Goal: Transaction & Acquisition: Purchase product/service

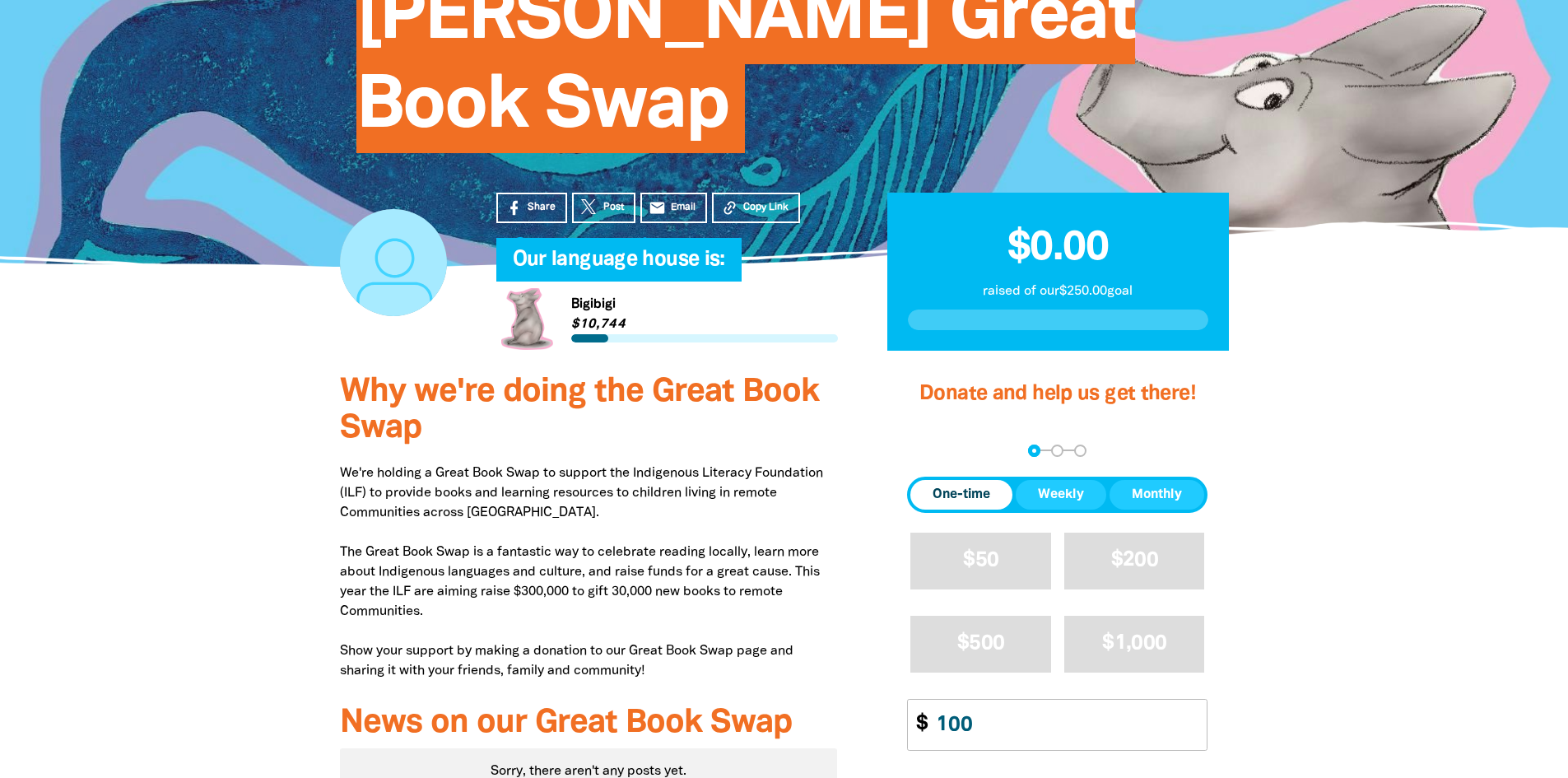
type input "100"
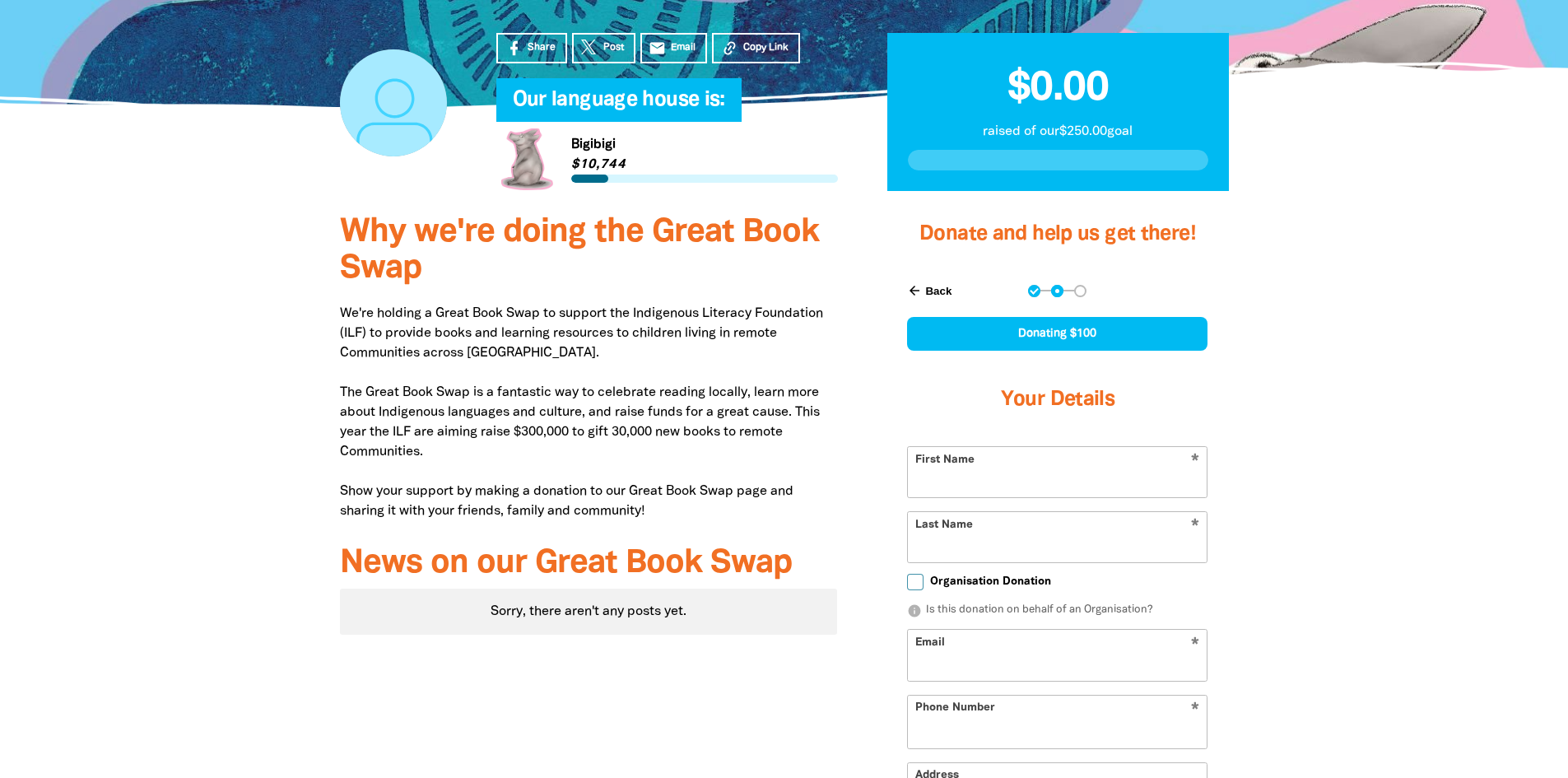
scroll to position [523, 0]
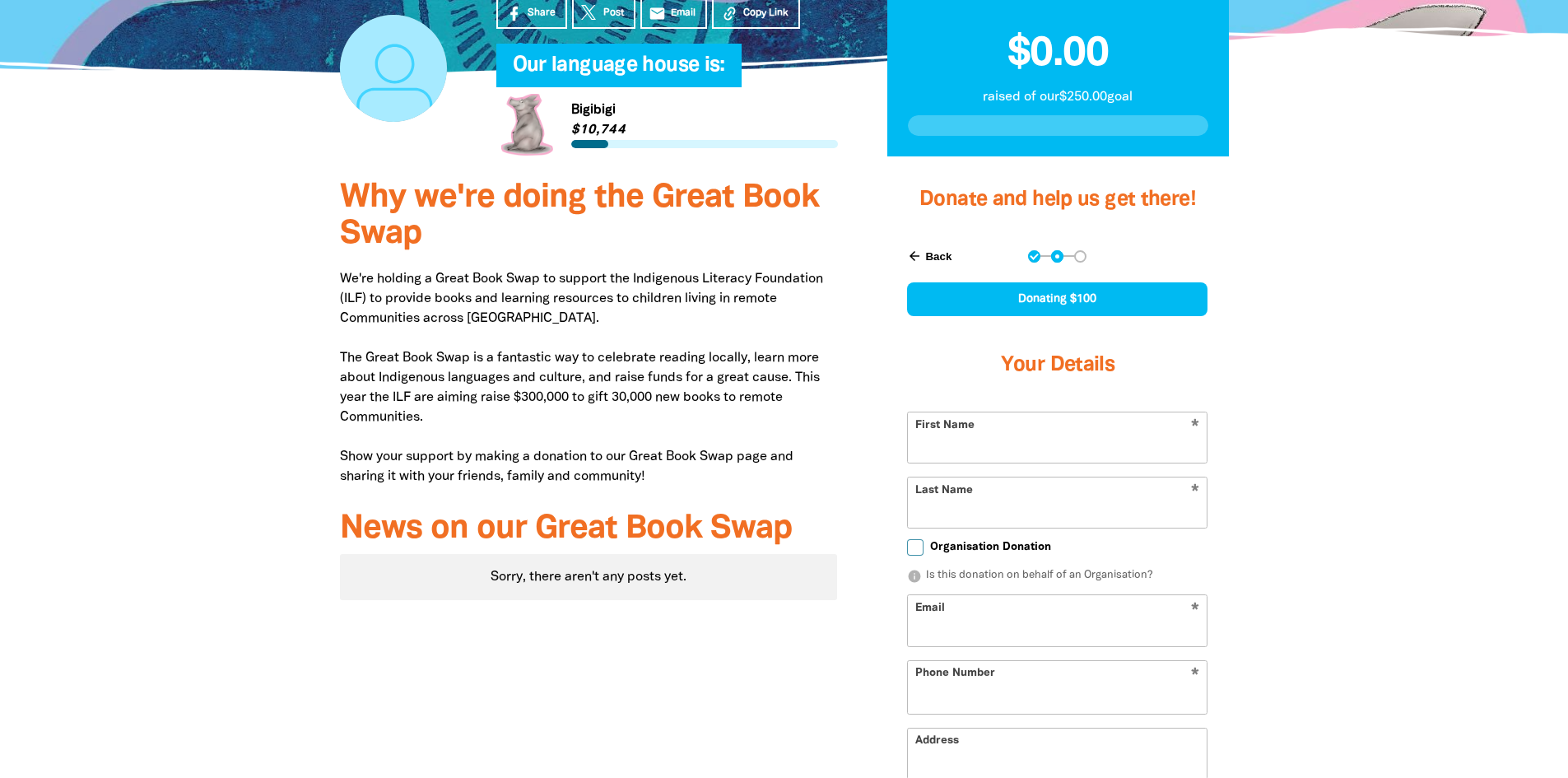
select select "AU"
click at [963, 412] on input "First Name" at bounding box center [1057, 437] width 298 height 51
type input "[PERSON_NAME]"
click at [976, 477] on input "Last Name" at bounding box center [1057, 502] width 298 height 51
type input "[PERSON_NAME]"
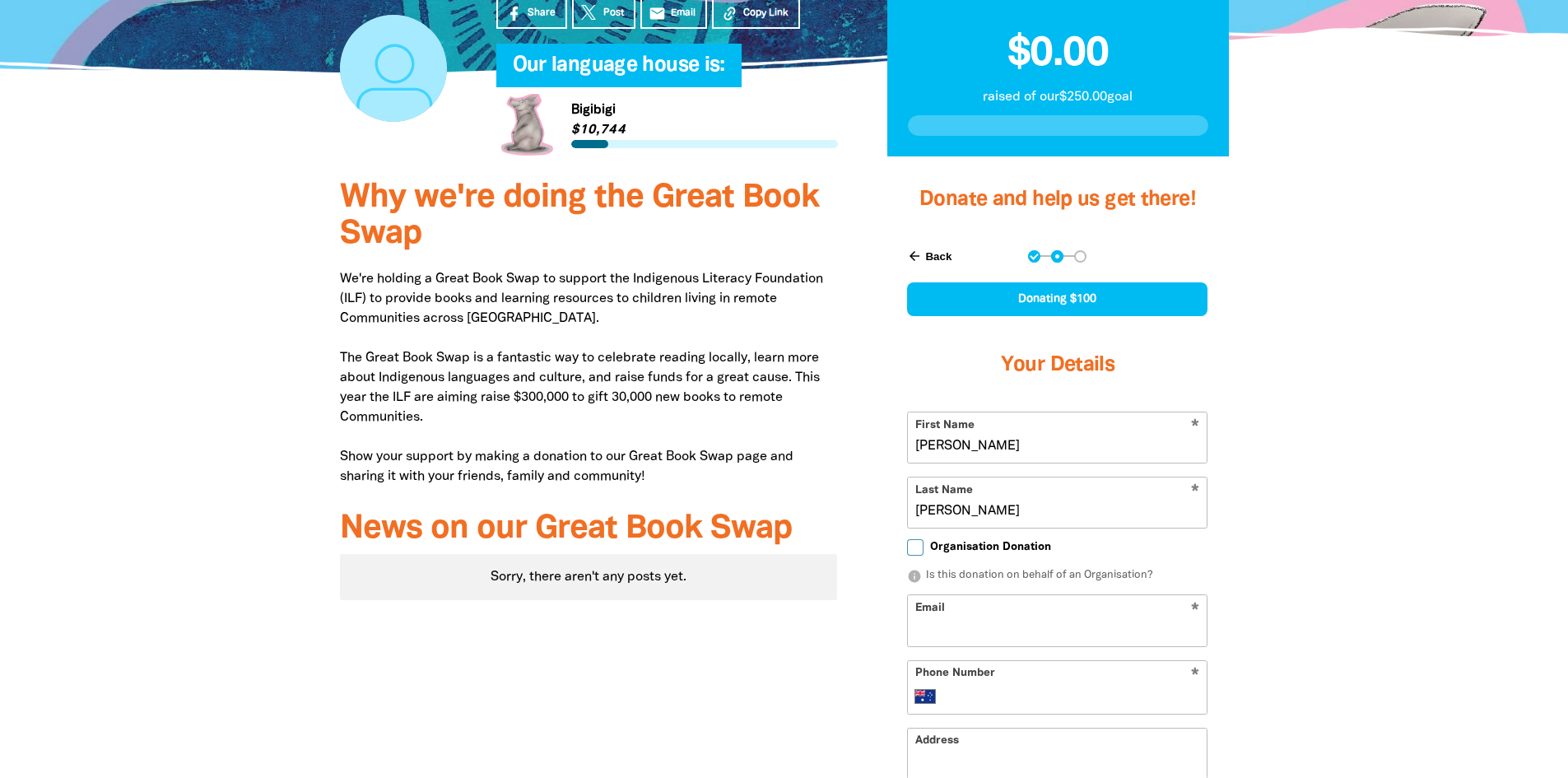
click at [983, 595] on input "Email" at bounding box center [1057, 620] width 298 height 51
type input "[EMAIL_ADDRESS][DOMAIN_NAME]"
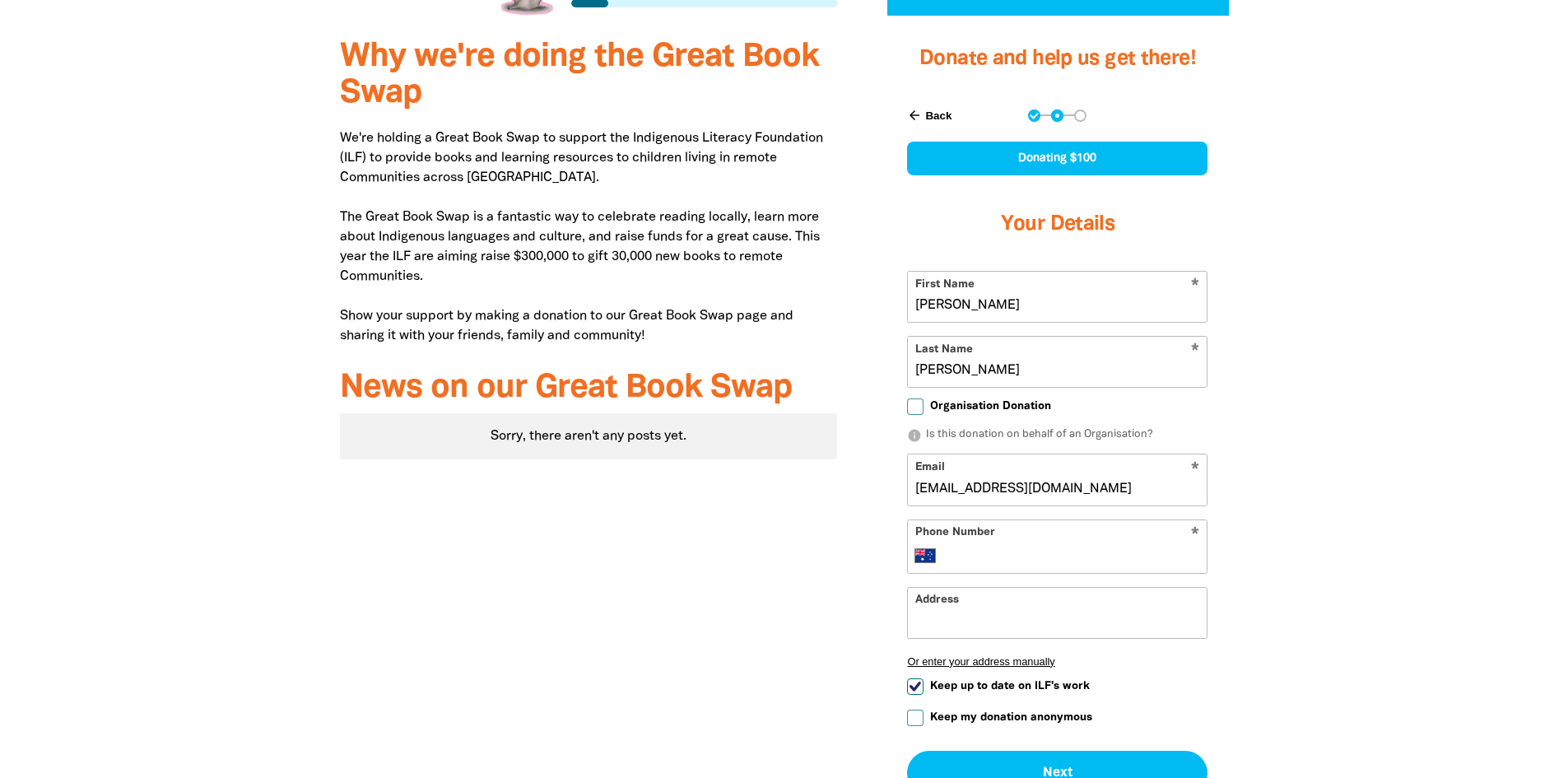
scroll to position [770, 0]
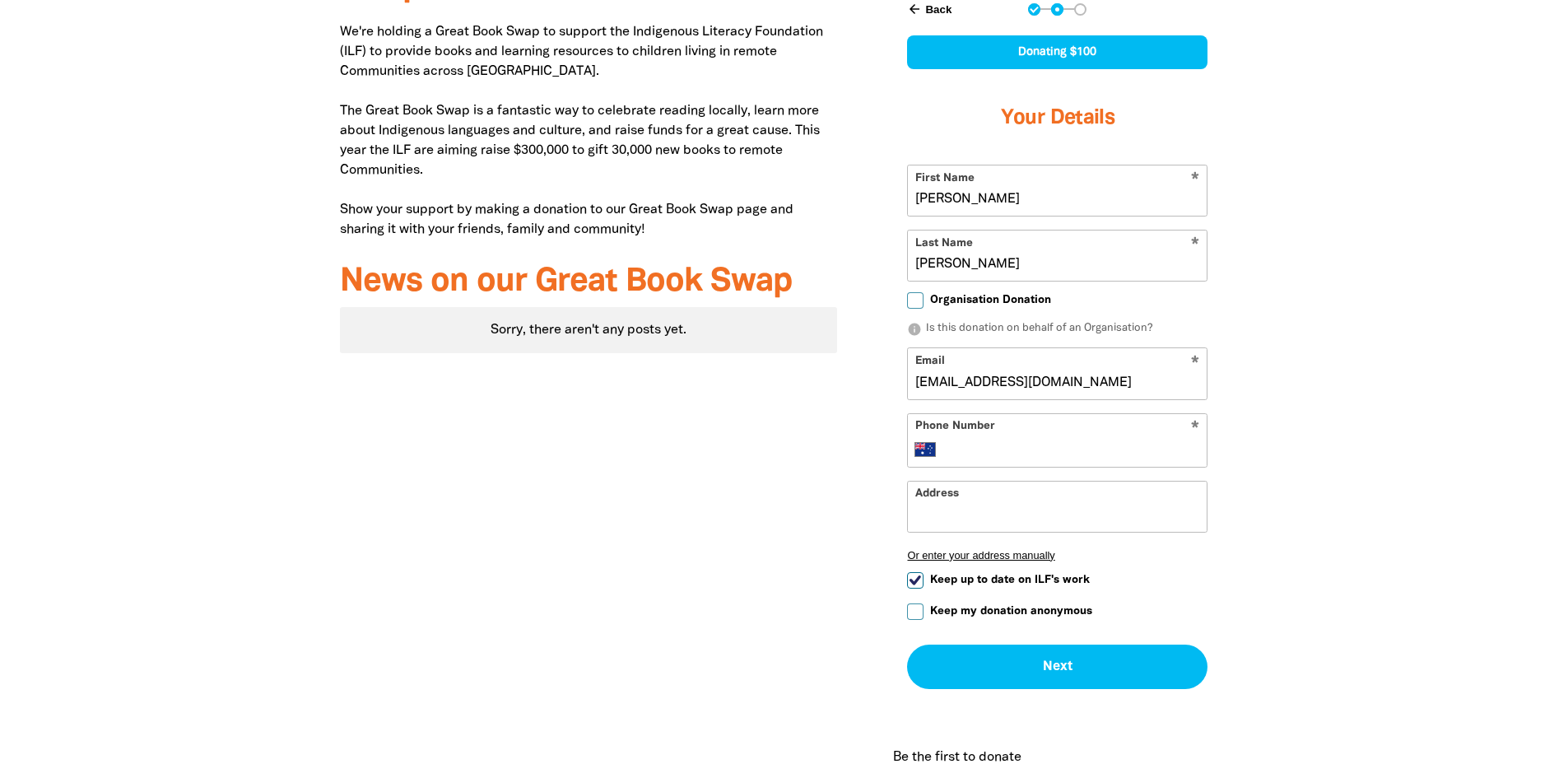
click at [976, 439] on input "Phone Number" at bounding box center [1074, 448] width 252 height 19
type input "[PHONE_NUMBER]"
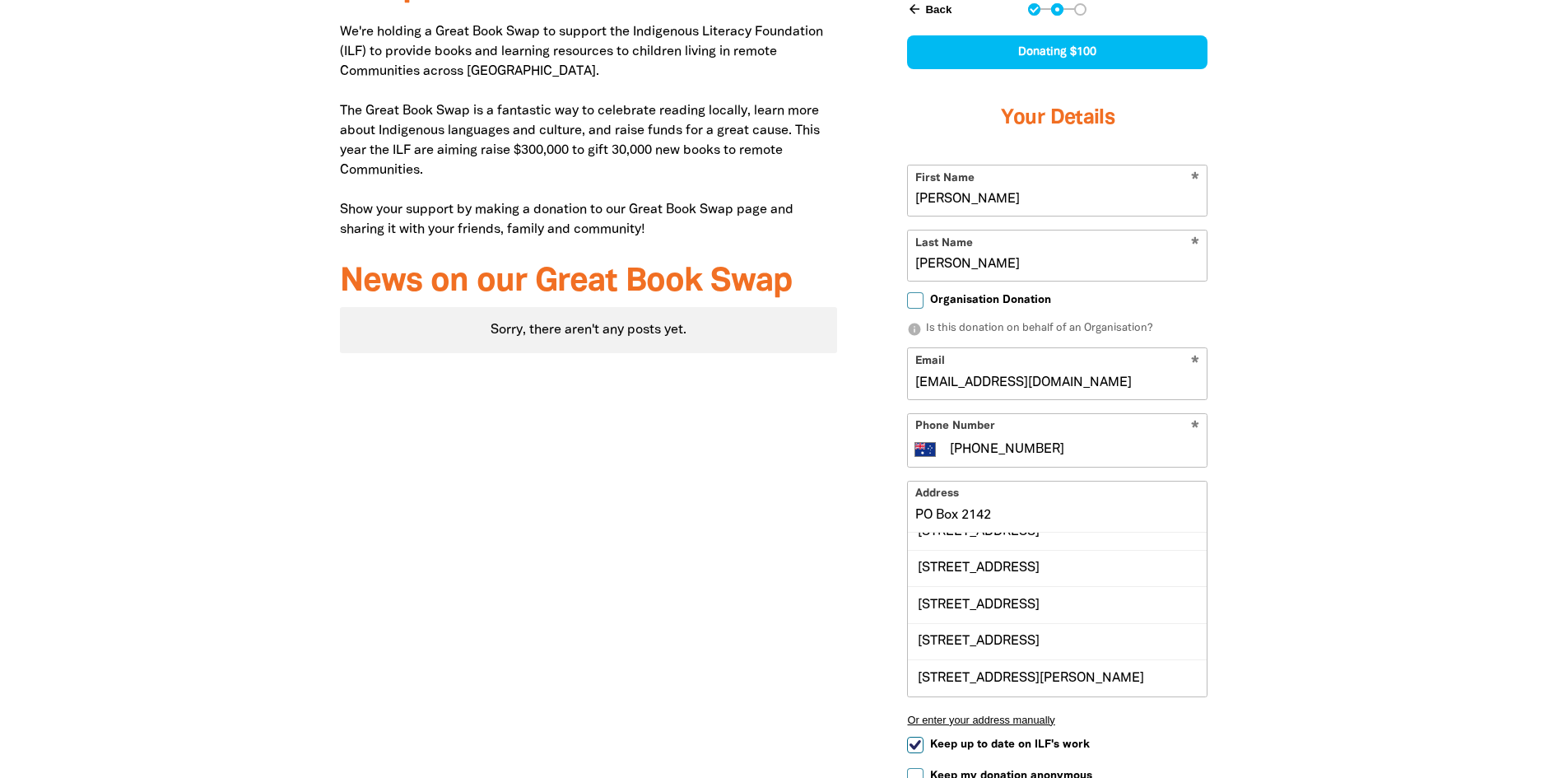
scroll to position [182, 0]
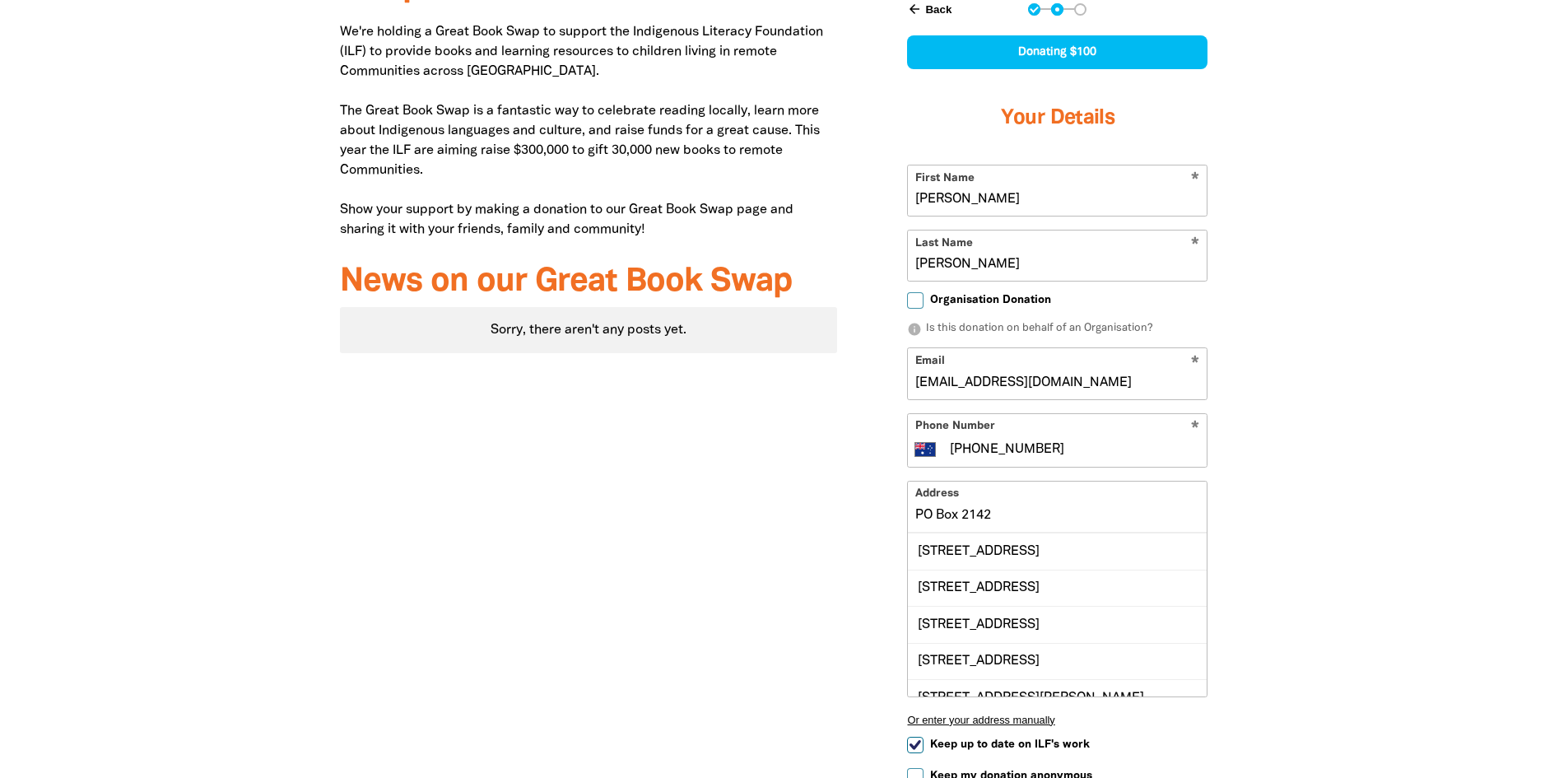
click at [1034, 481] on input "PO Box 2142" at bounding box center [1057, 507] width 298 height 51
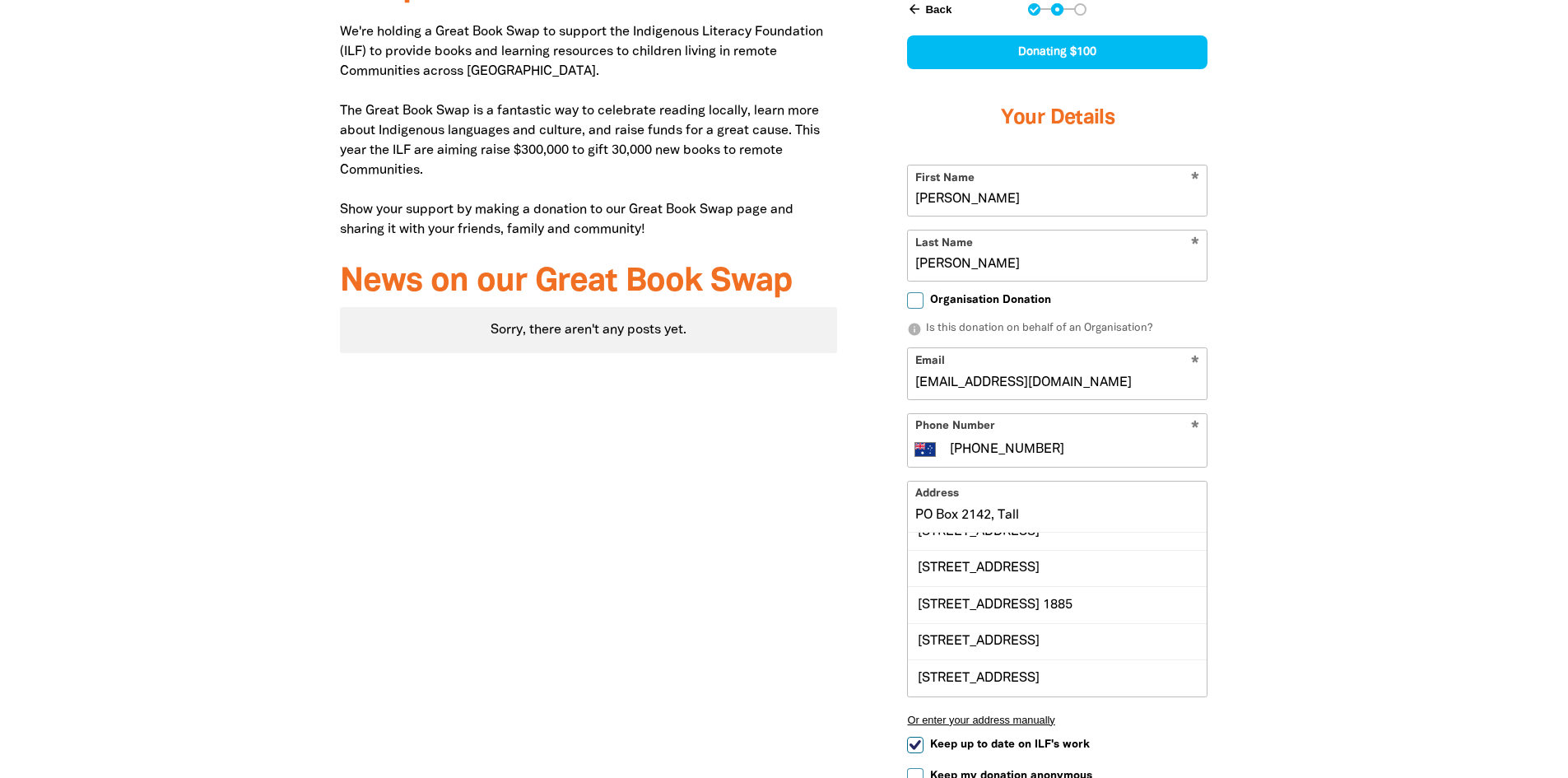
scroll to position [0, 0]
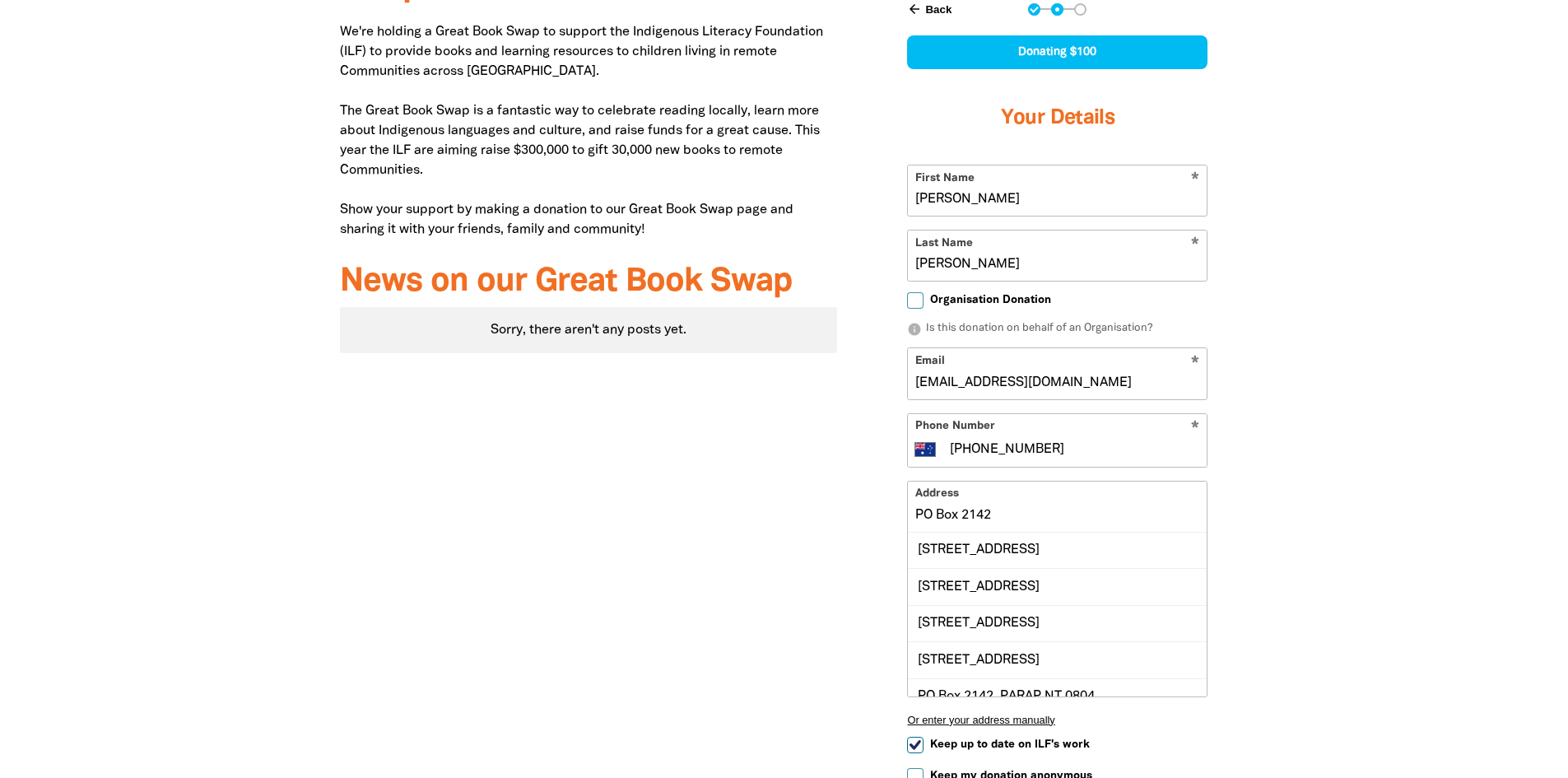
click at [1275, 407] on div "Why we're doing the Great Book Swap We're holding a Great Book Swap to support …" at bounding box center [785, 442] width 988 height 1050
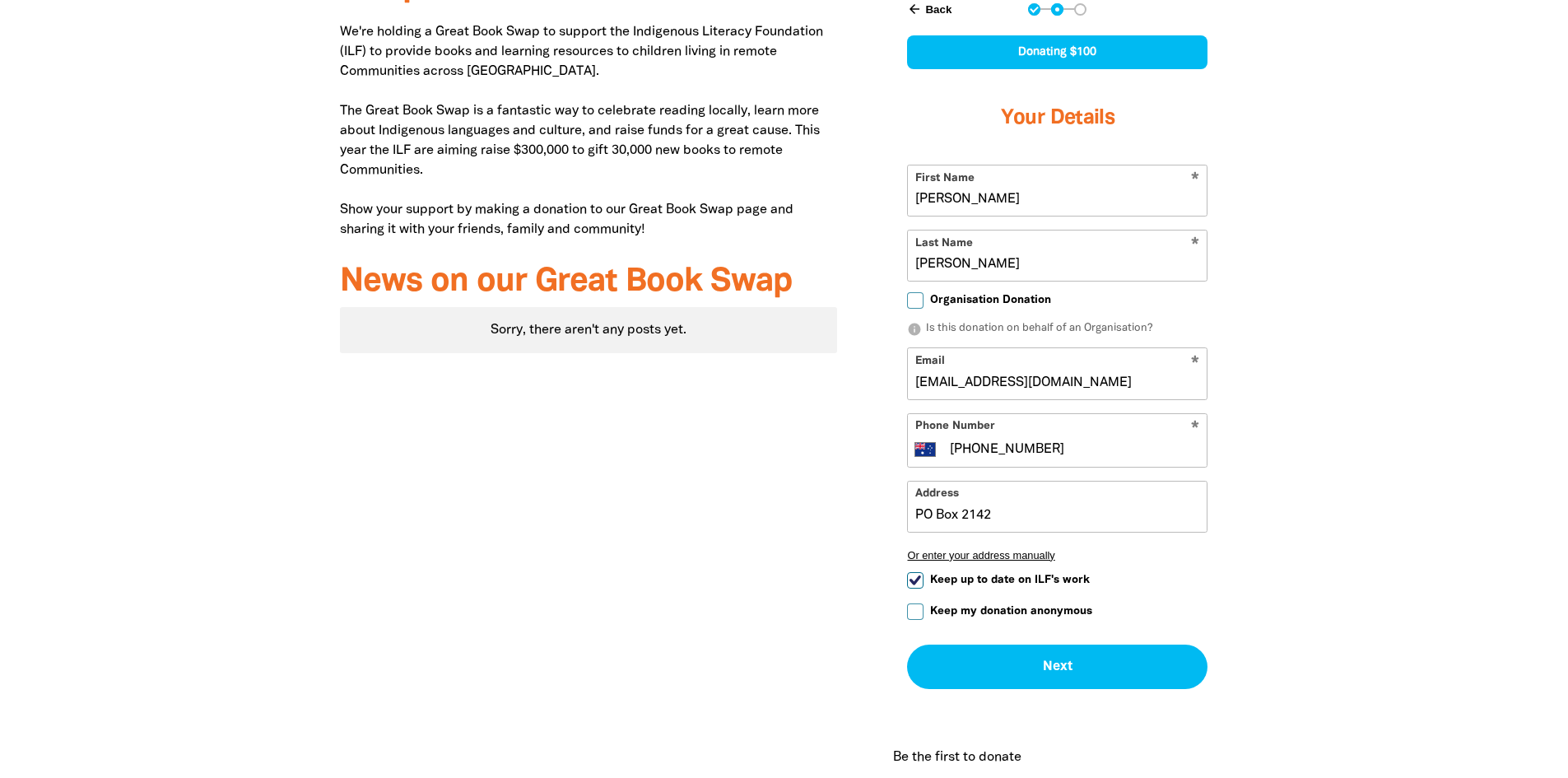
click at [991, 549] on button "Or enter your address manually" at bounding box center [1057, 555] width 300 height 13
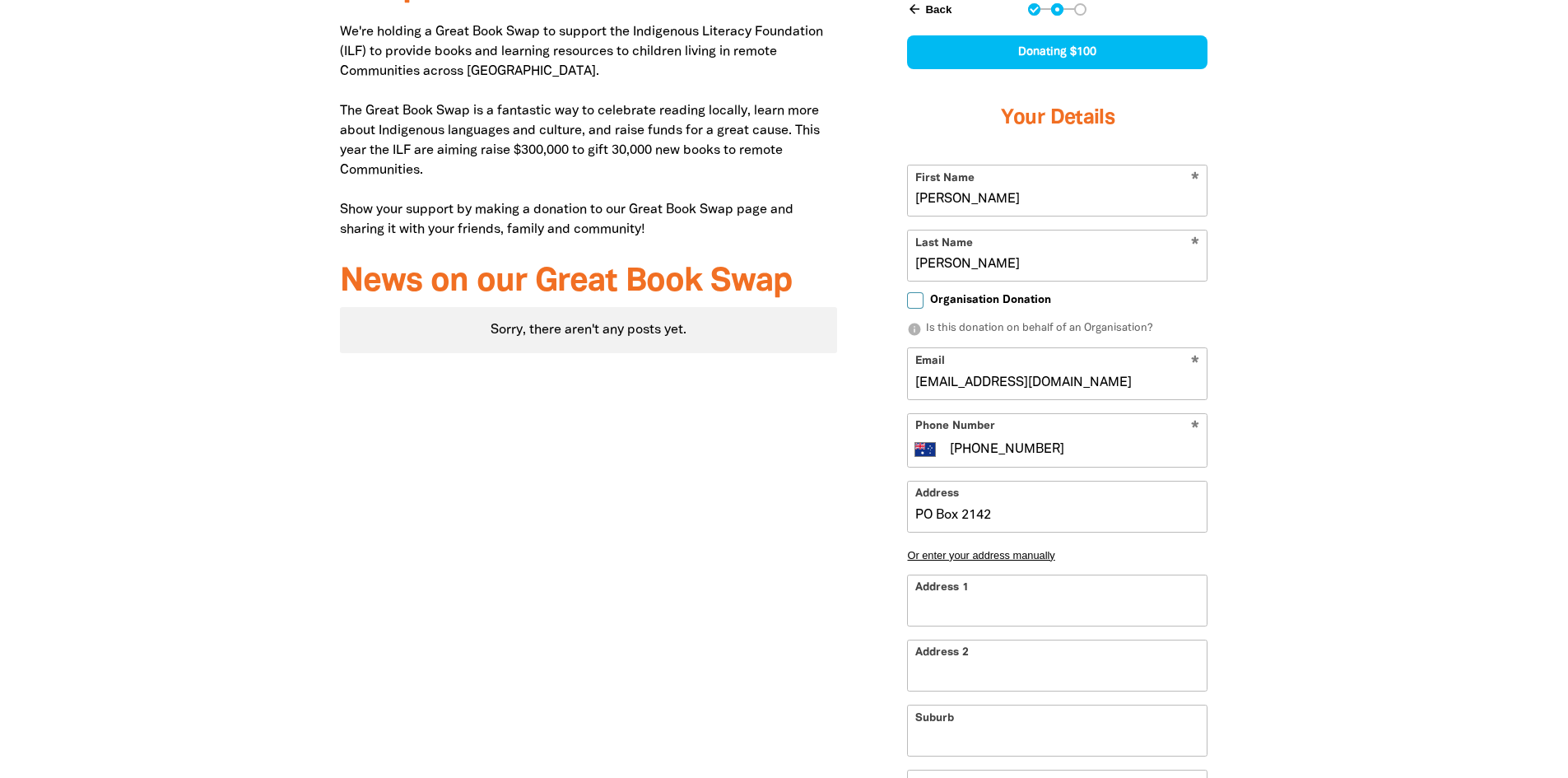
click at [983, 575] on input "Address 1" at bounding box center [1057, 600] width 298 height 51
type input "P"
type input "PO"
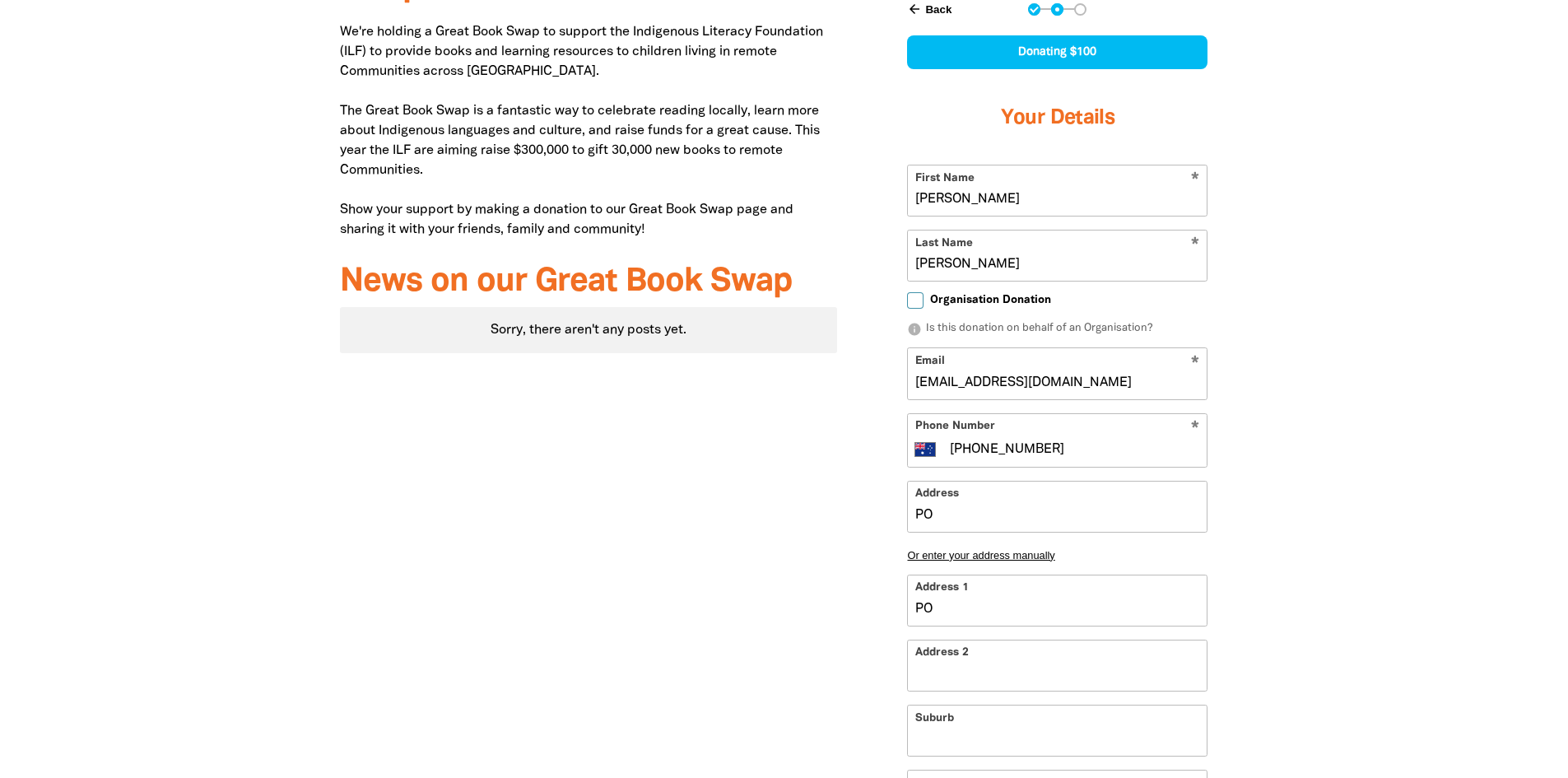
type input "PO B"
type input "PO Bo"
type input "PO Box"
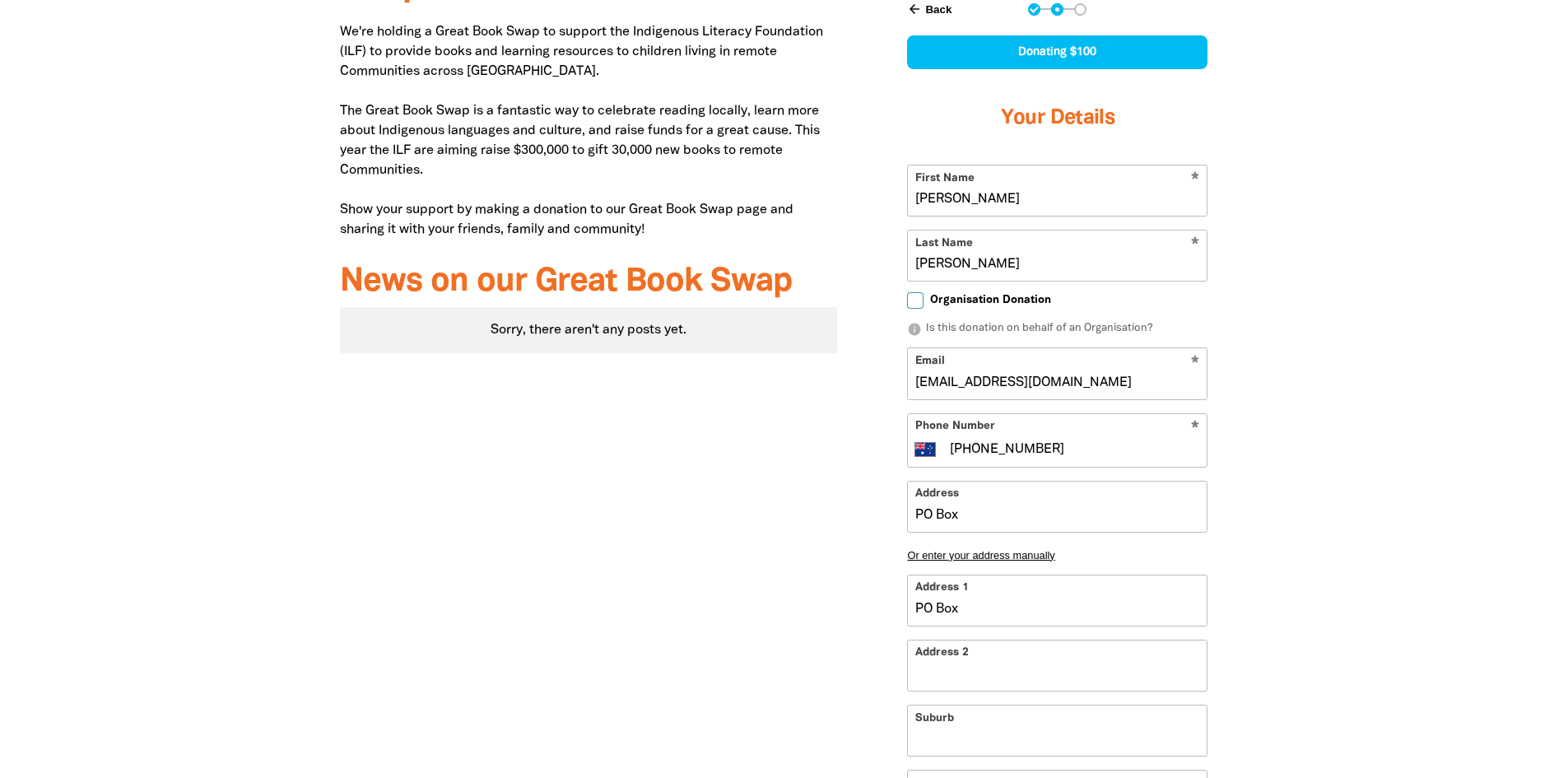
click at [989, 575] on input "PO Box" at bounding box center [1057, 600] width 298 height 51
type input "PO Box"
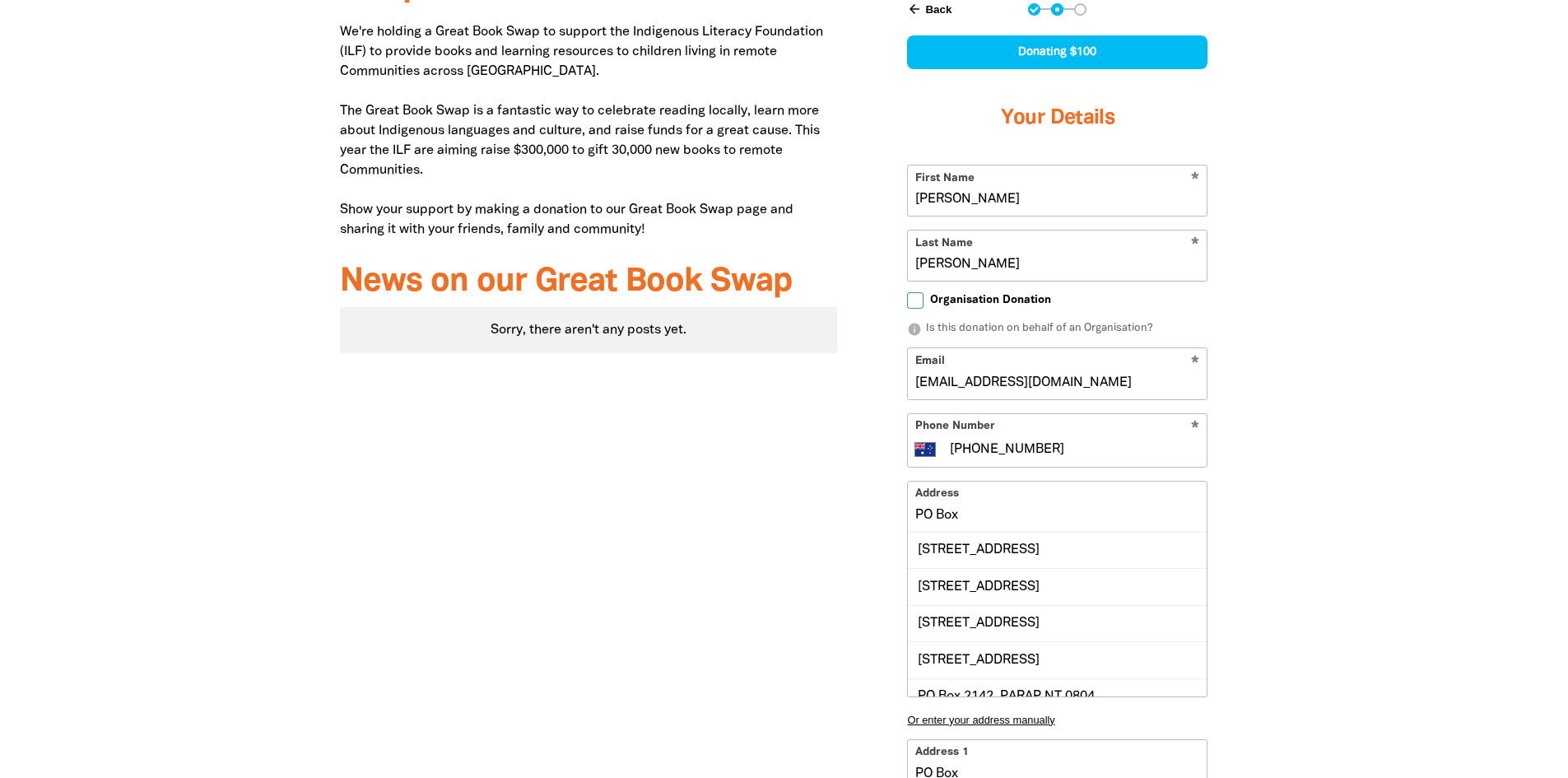
click at [990, 481] on input "PO Box" at bounding box center [1057, 507] width 298 height 51
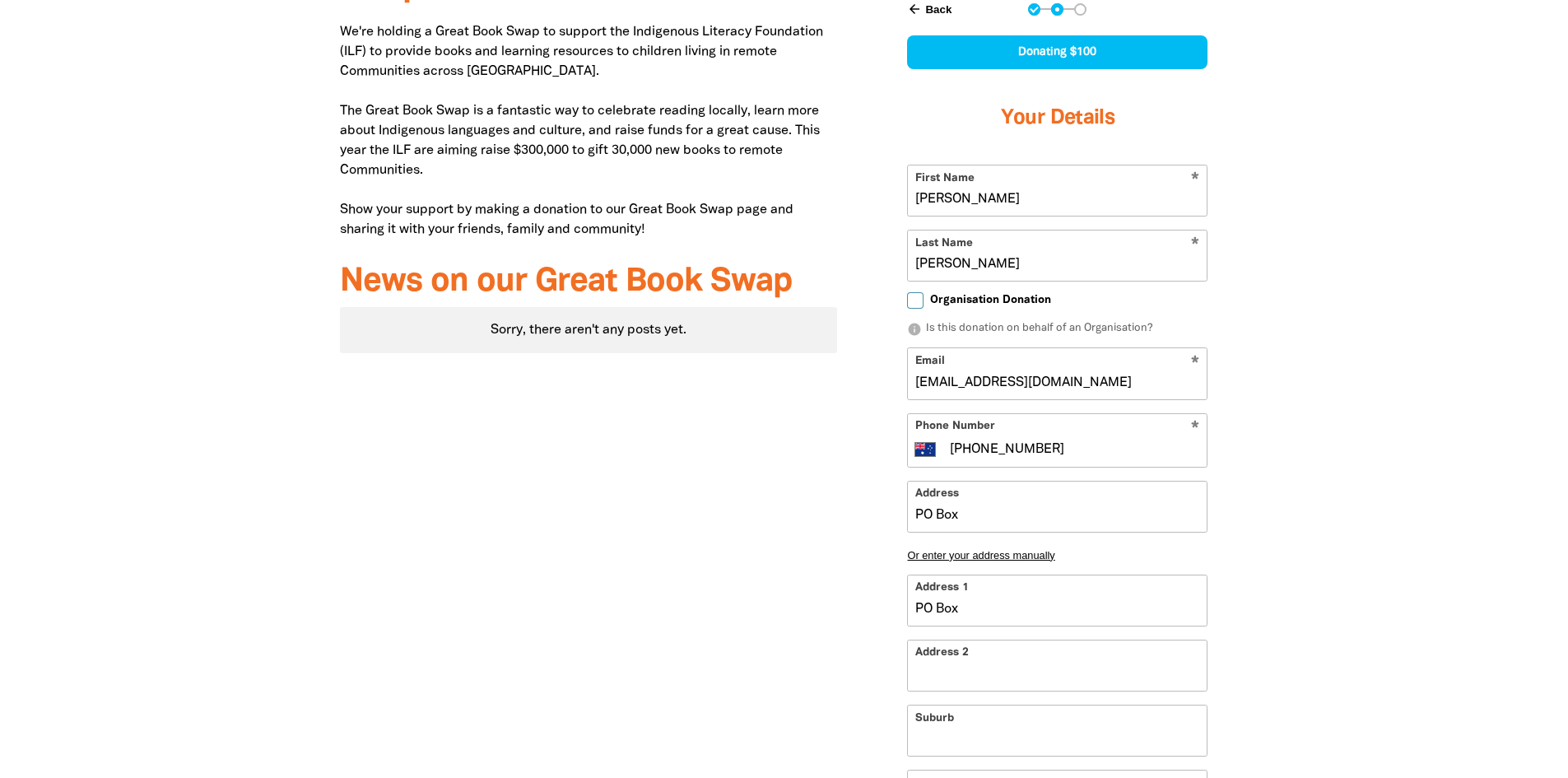
click at [1313, 448] on div at bounding box center [784, 564] width 1568 height 1296
click at [1007, 575] on input "PO Box" at bounding box center [1057, 600] width 298 height 51
type input "PO Box 2"
type input "PO Box 21"
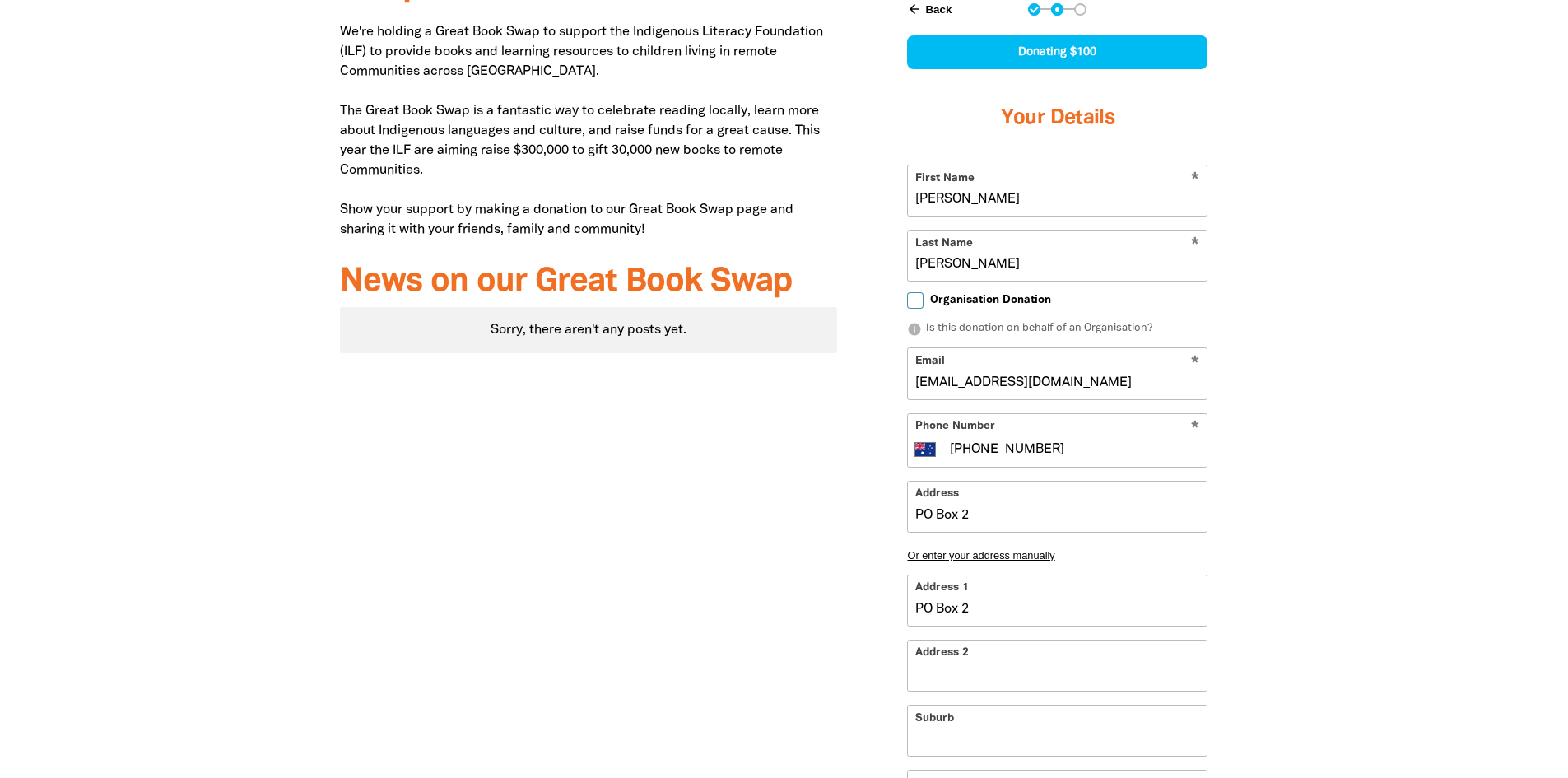
type input "PO Box 21"
type input "PO Box 214"
type input "PO Box 2142"
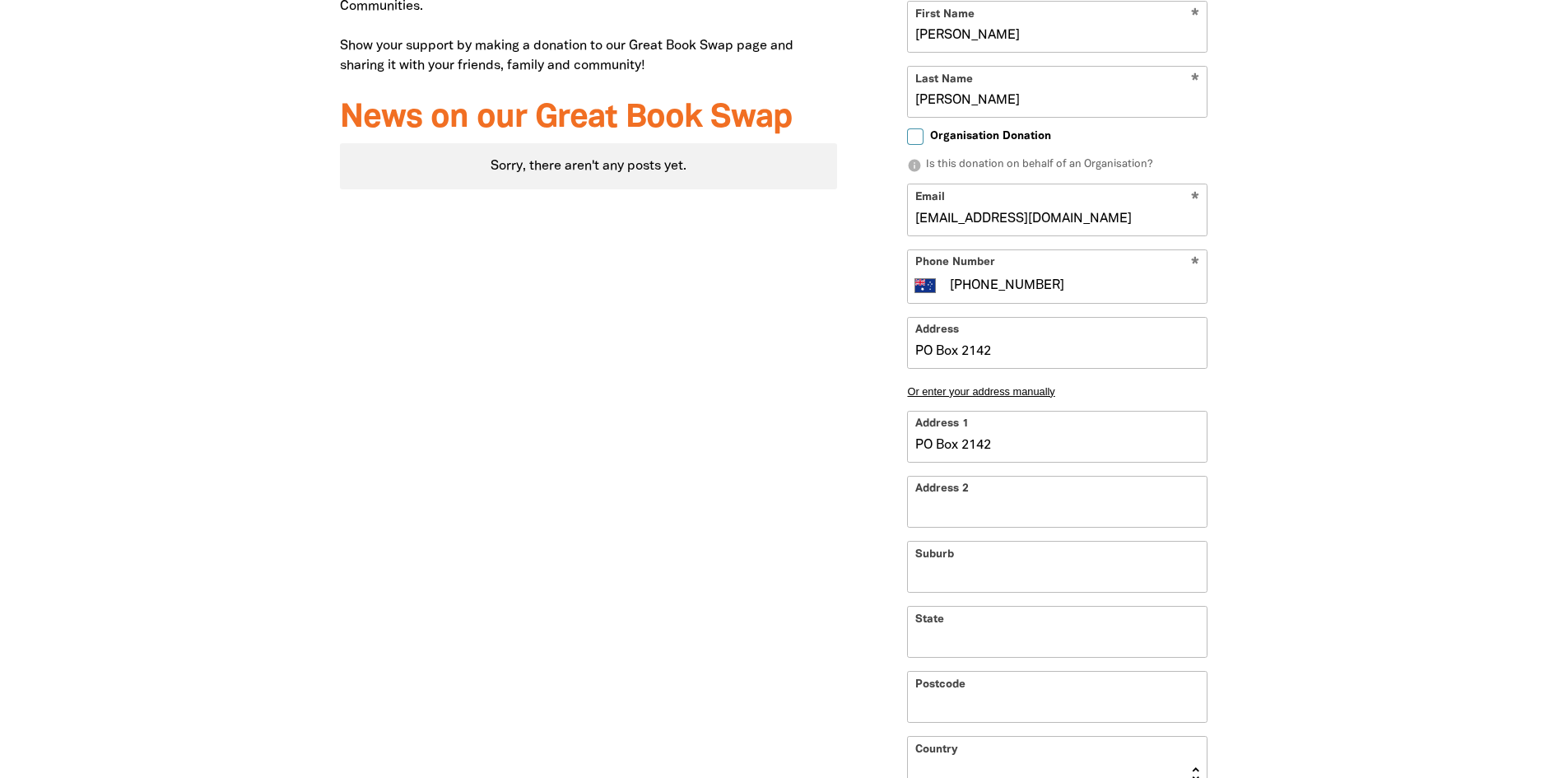
scroll to position [935, 0]
type input "PO Box 2142"
click at [969, 540] on input "Suburb" at bounding box center [1057, 566] width 298 height 51
type input "Tallebudgera"
type input "QLD"
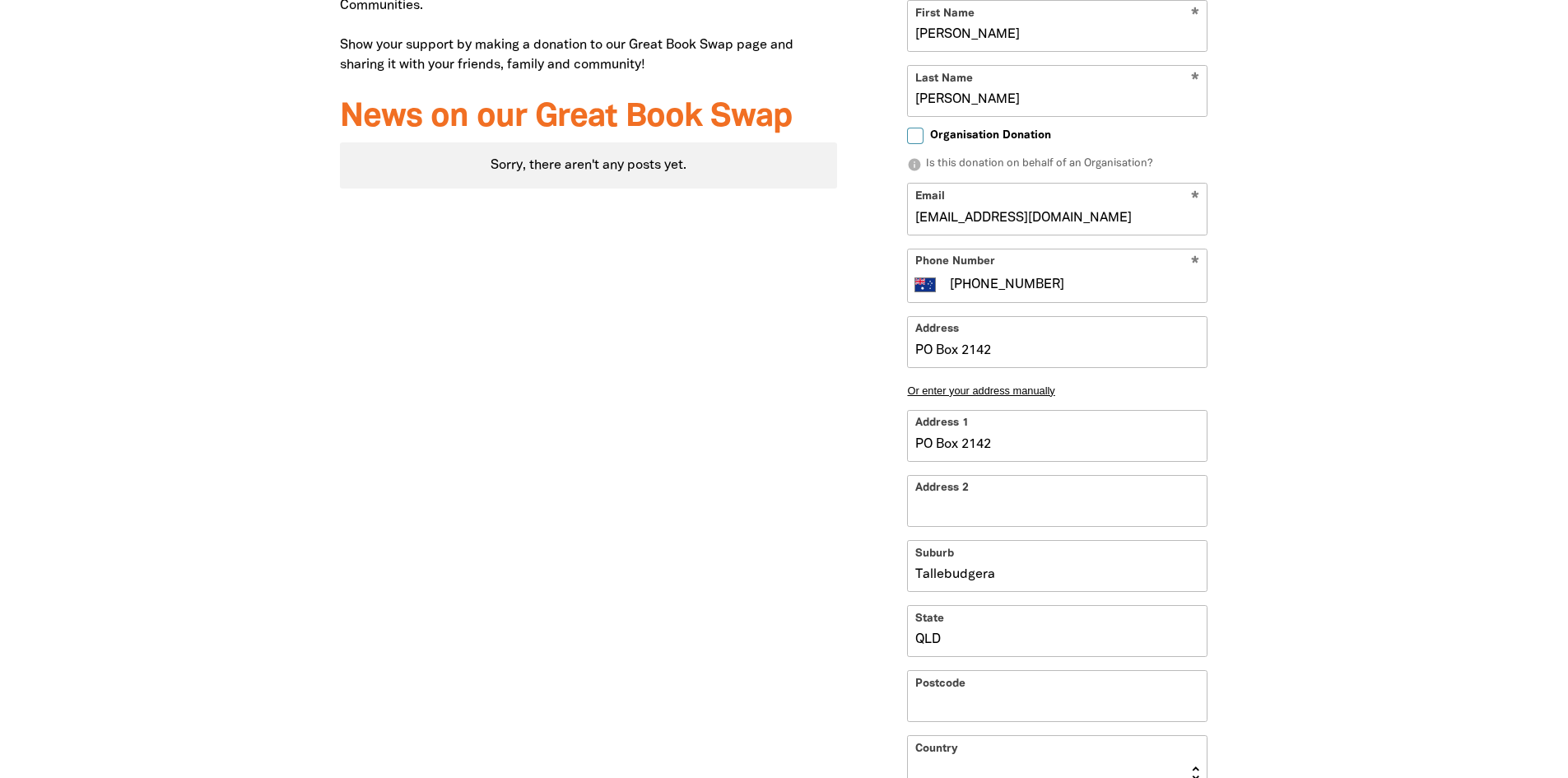
type input "4228"
select select "AU"
type input "[STREET_ADDRESS]"
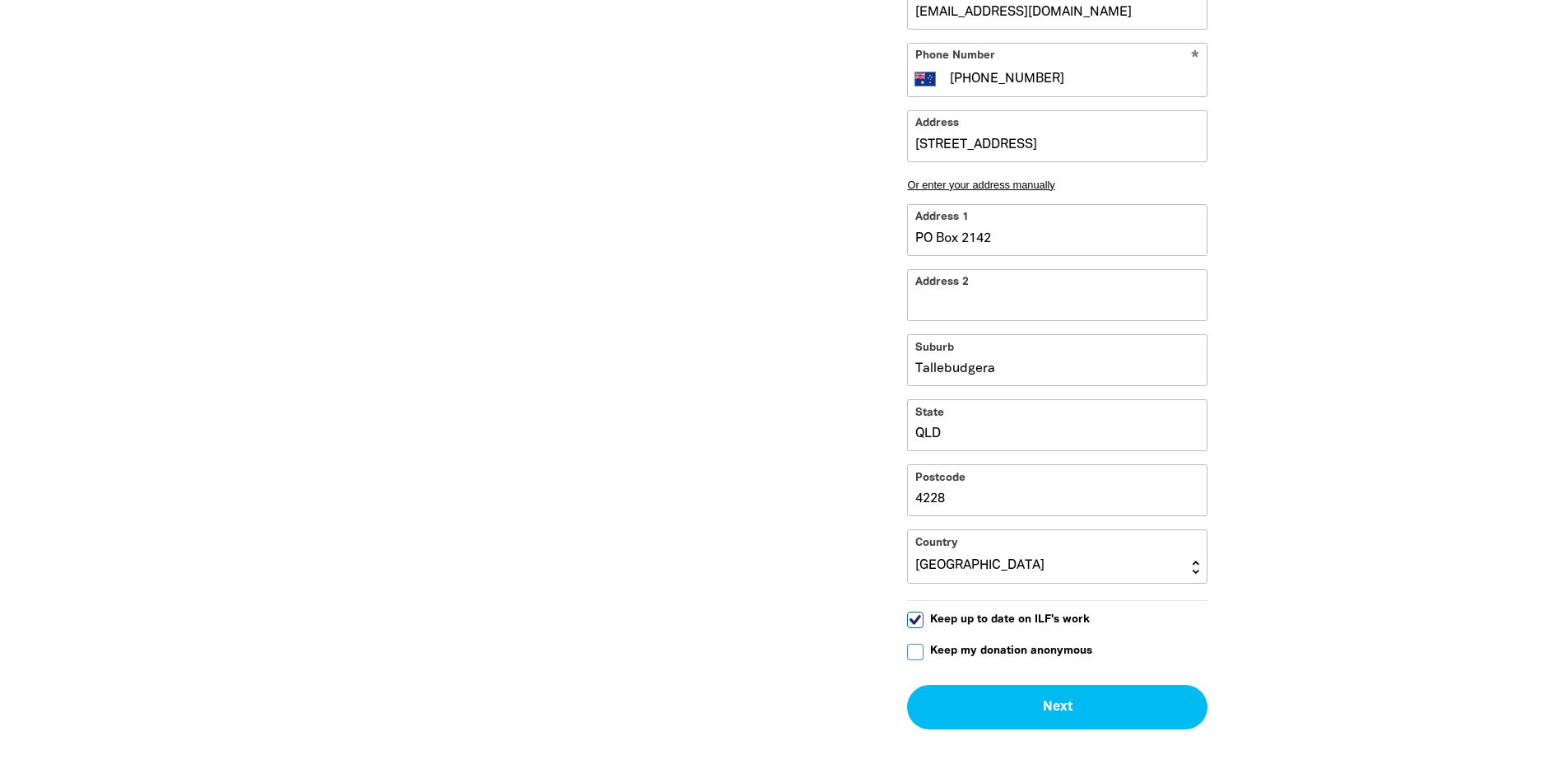
scroll to position [1182, 0]
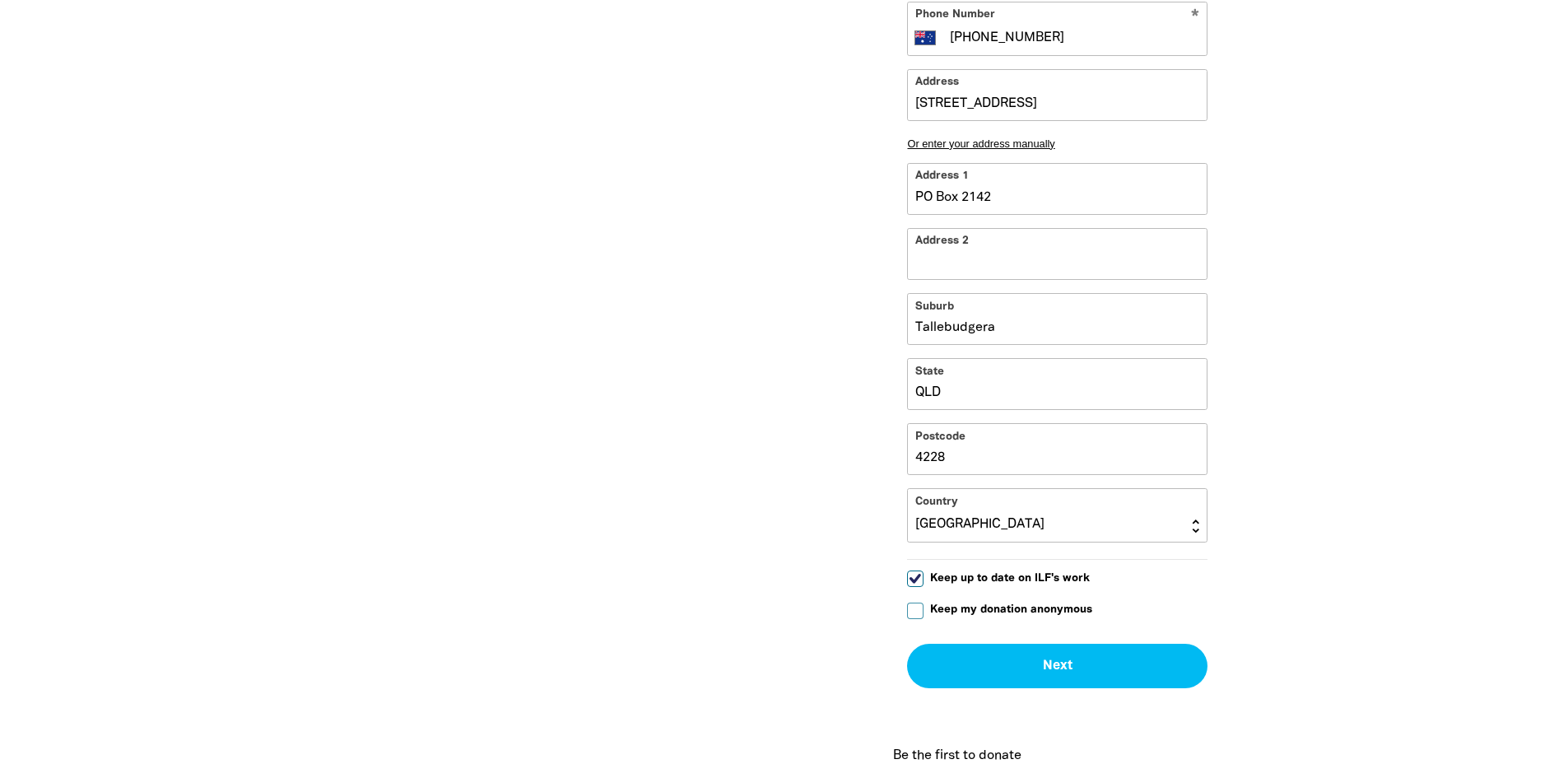
click at [911, 571] on input "Keep up to date on ILF's work" at bounding box center [916, 579] width 17 height 17
checkbox input "false"
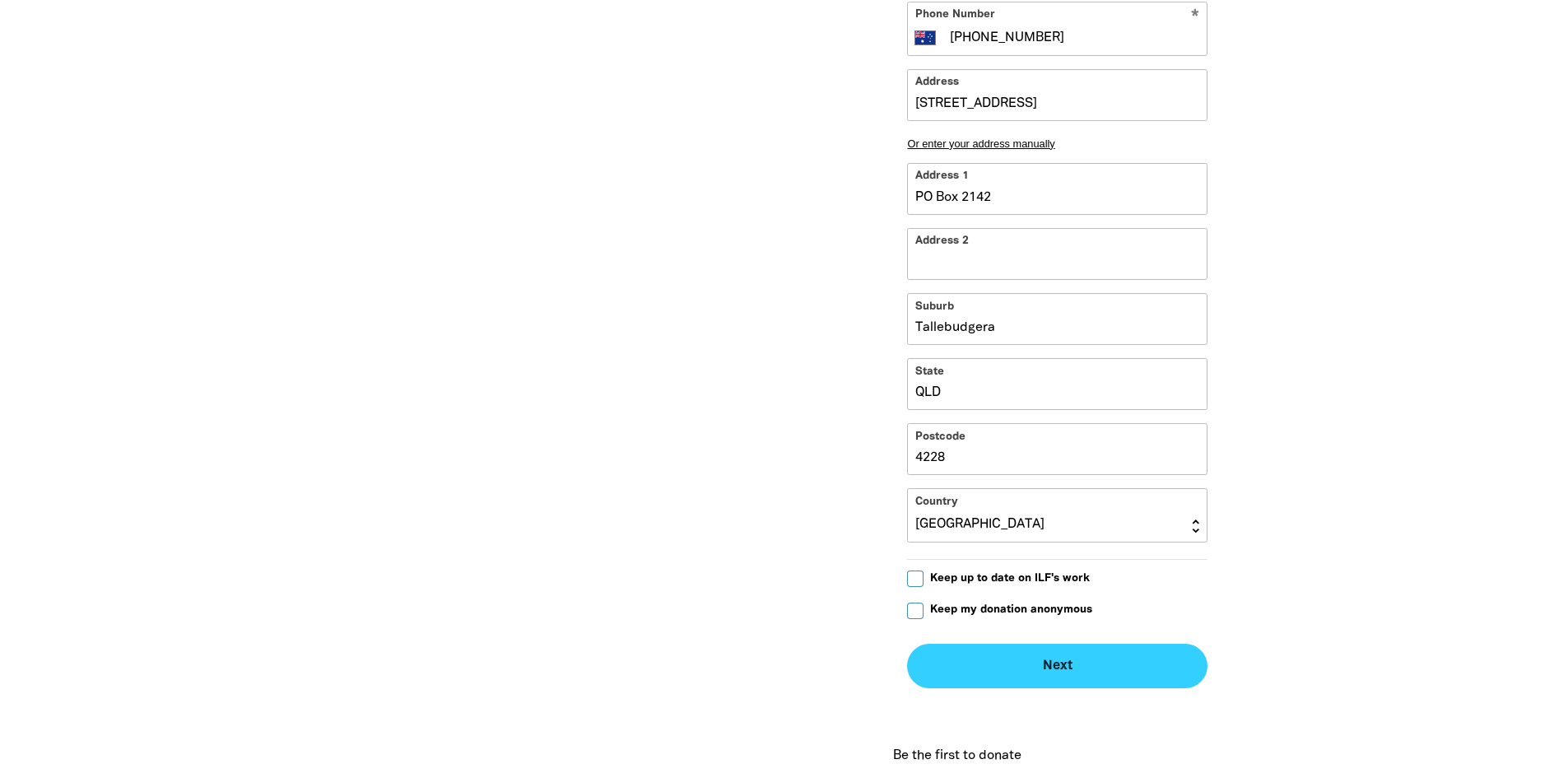
click at [1059, 644] on button "Next chevron_right" at bounding box center [1057, 666] width 300 height 45
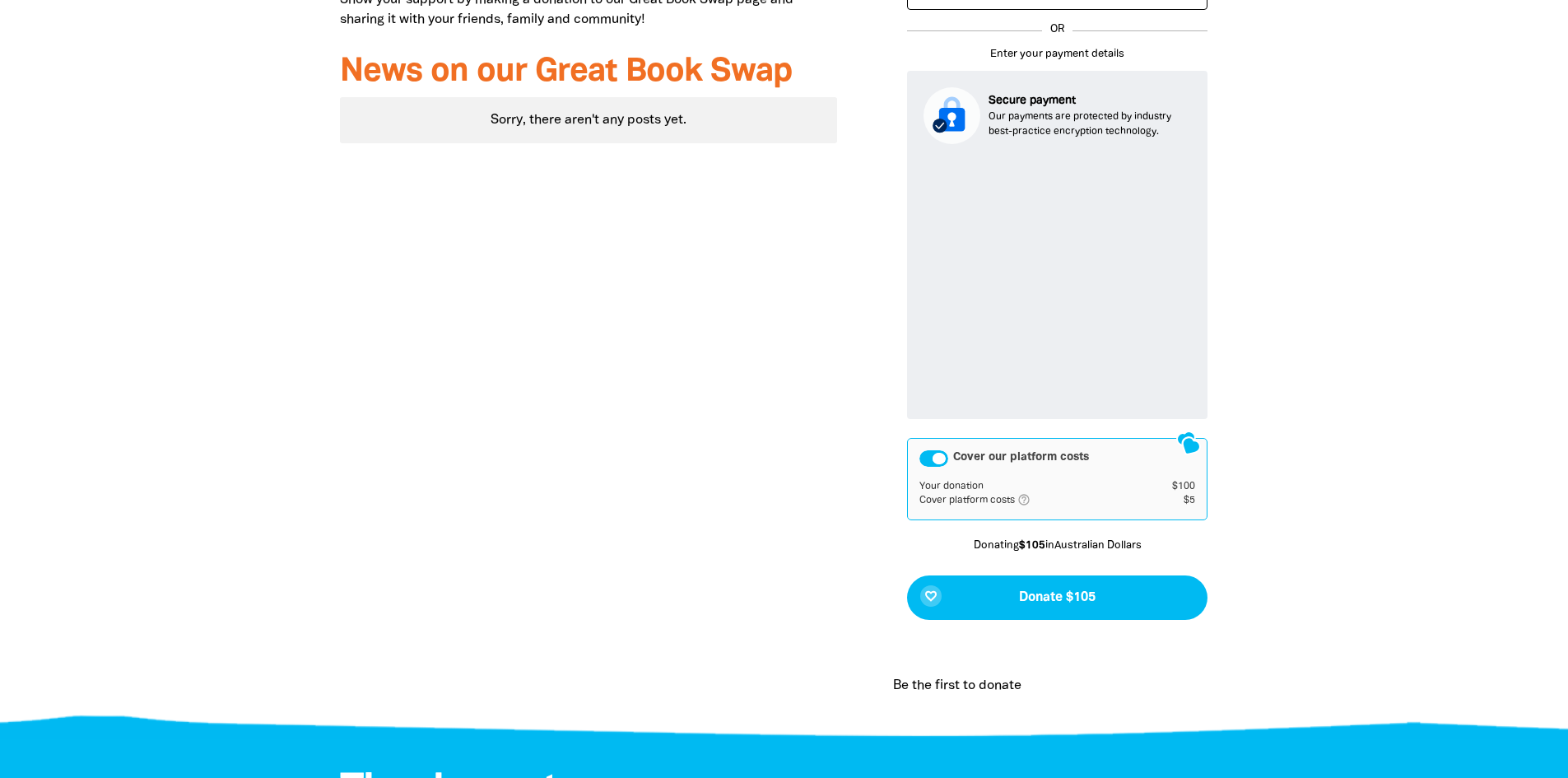
scroll to position [1053, 0]
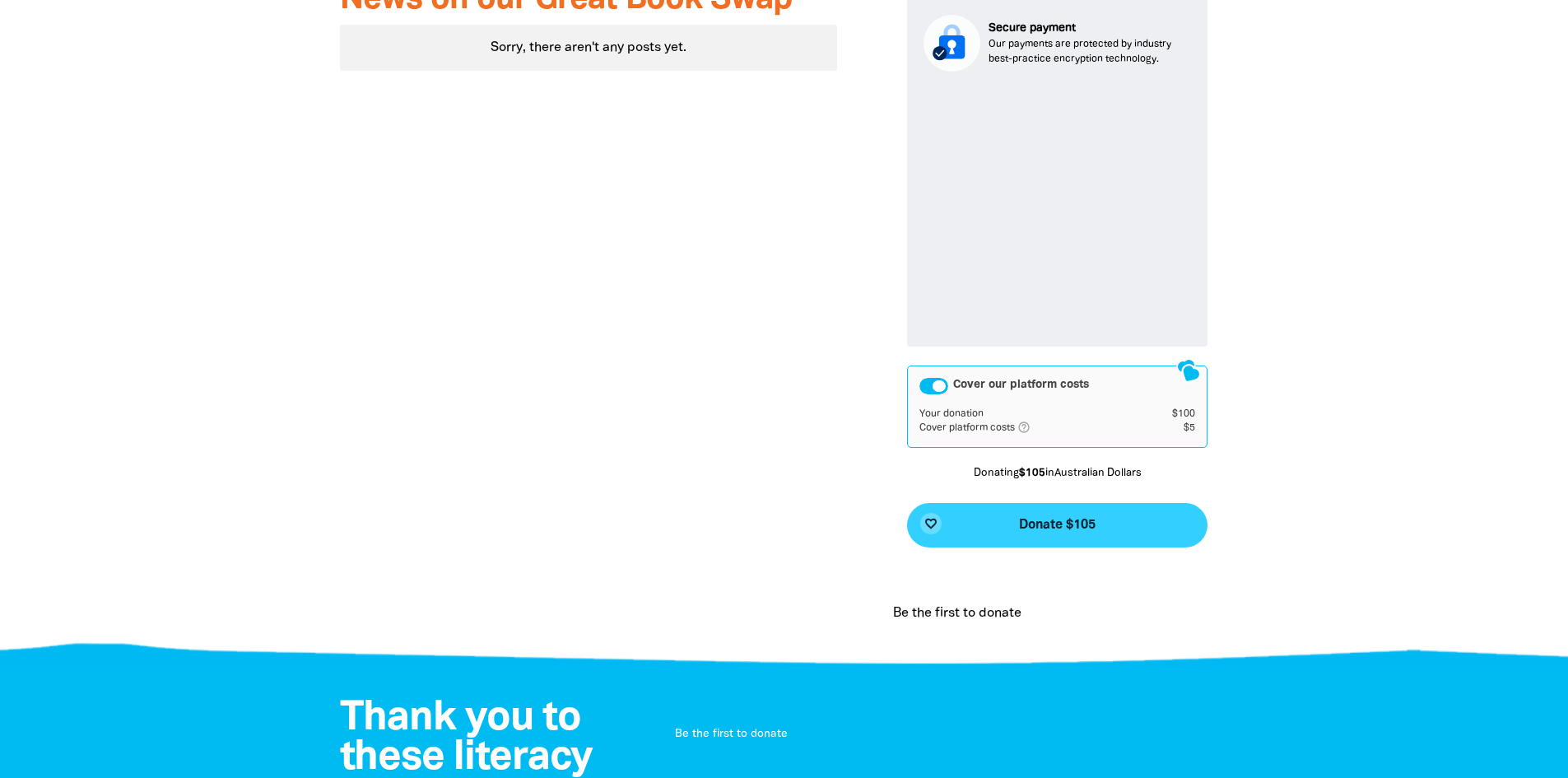
click at [1077, 518] on span "Donate $105" at bounding box center [1057, 525] width 77 height 13
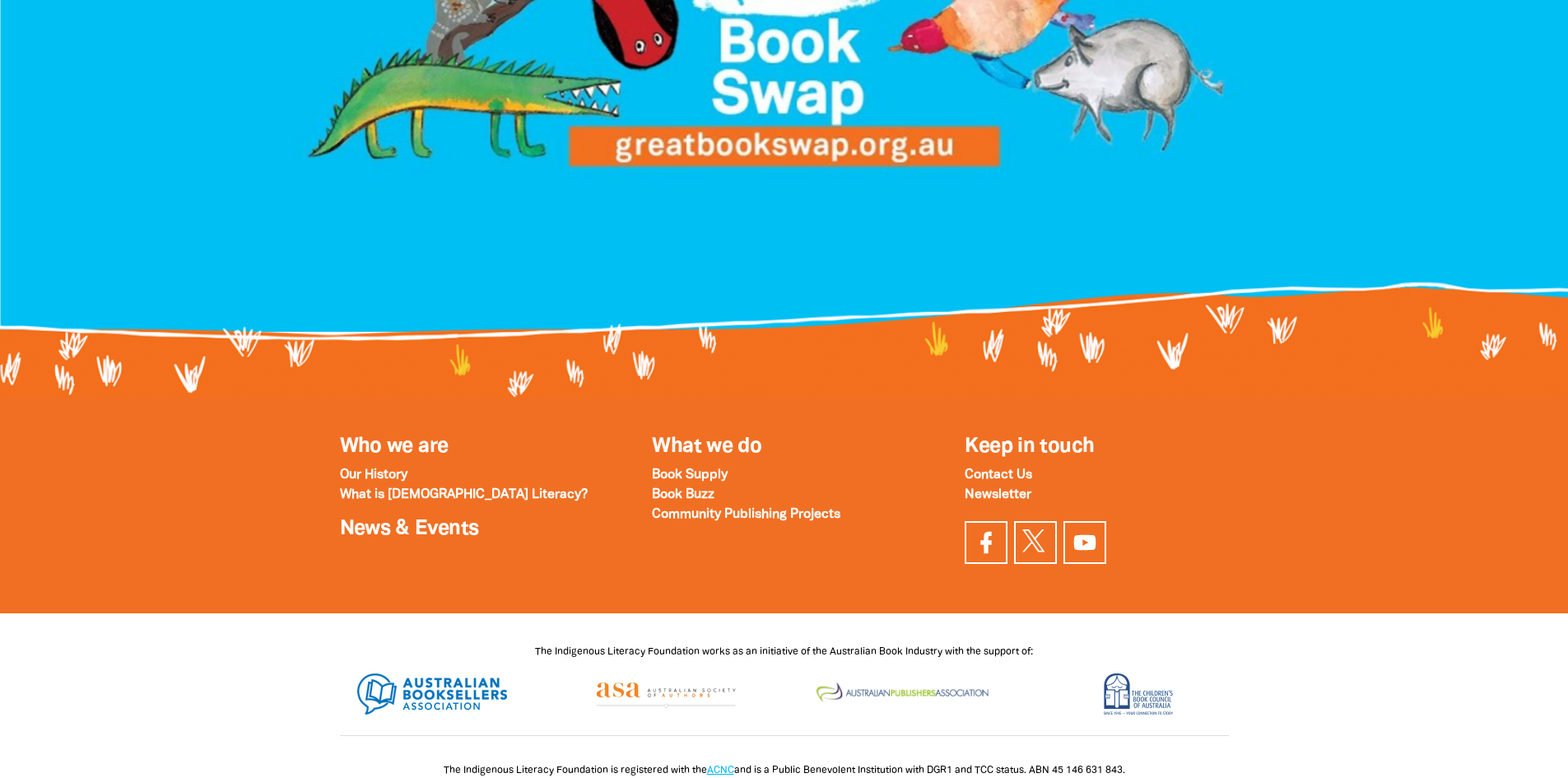
scroll to position [2028, 0]
